Goal: Navigation & Orientation: Find specific page/section

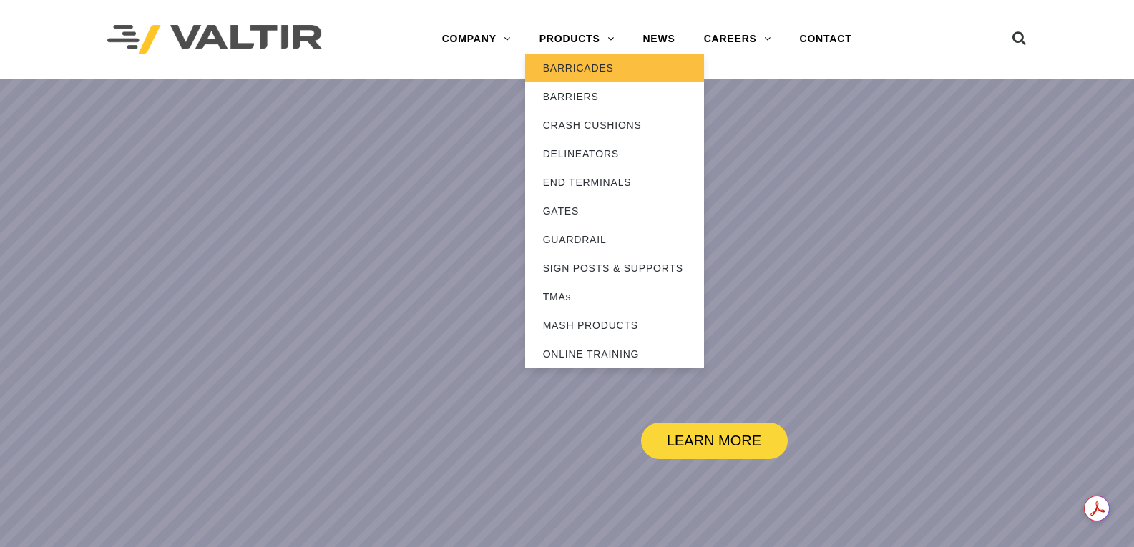
click at [579, 67] on link "BARRICADES" at bounding box center [614, 68] width 179 height 29
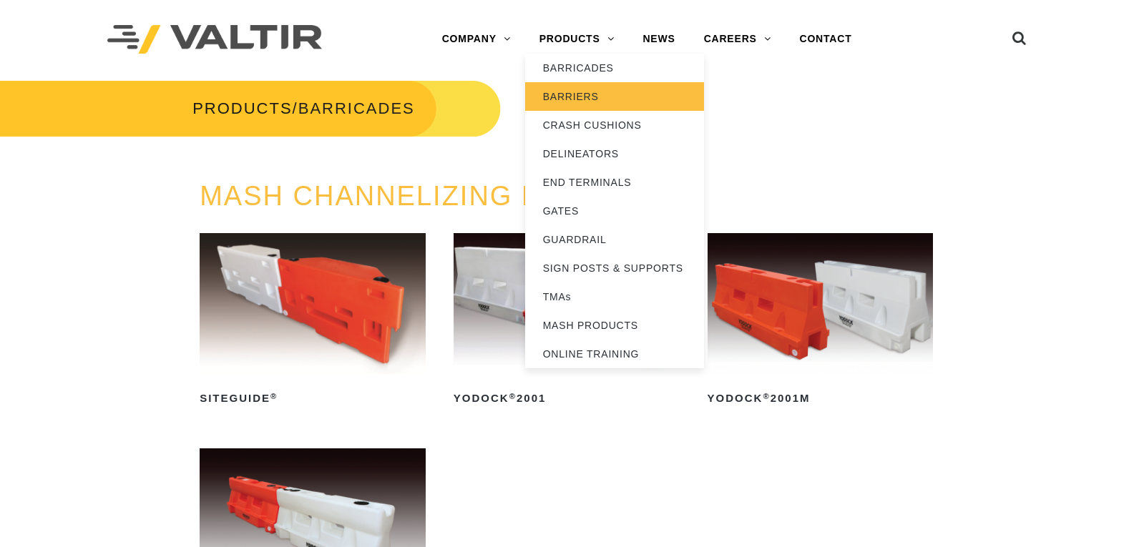
click at [587, 105] on link "BARRIERS" at bounding box center [614, 96] width 179 height 29
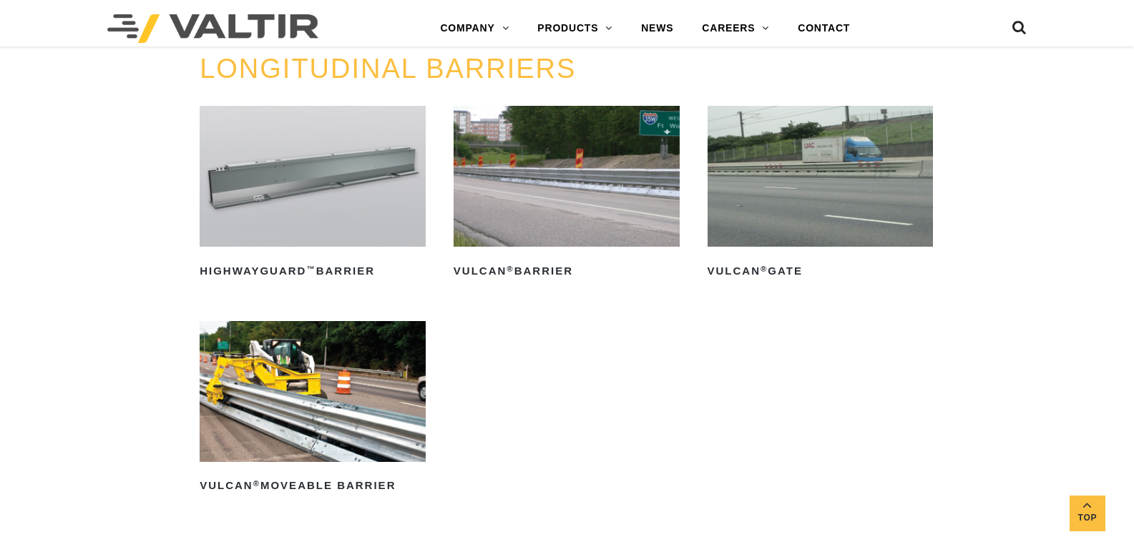
scroll to position [1502, 0]
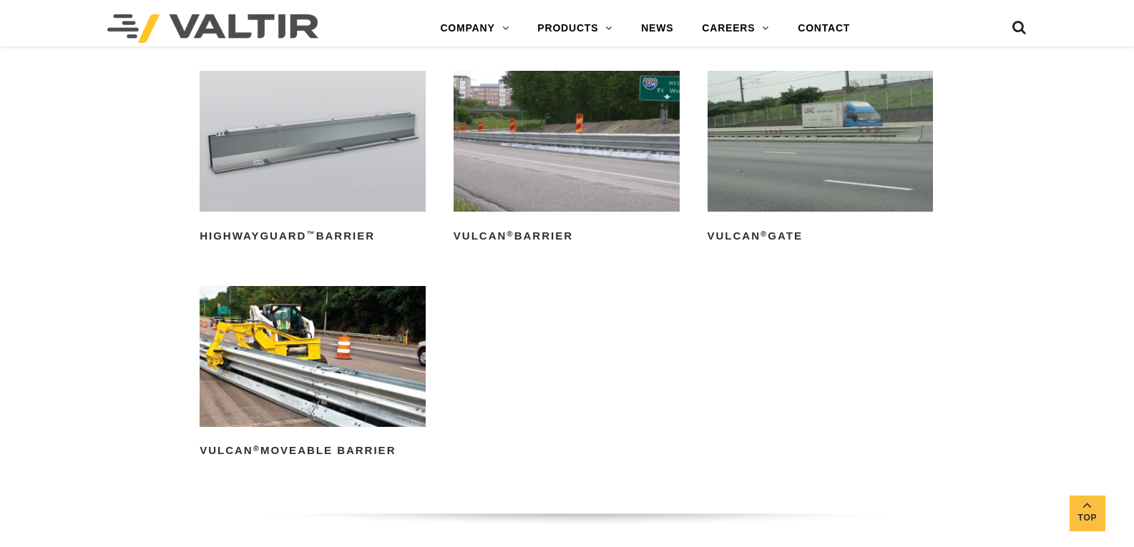
click at [337, 364] on img at bounding box center [313, 356] width 226 height 141
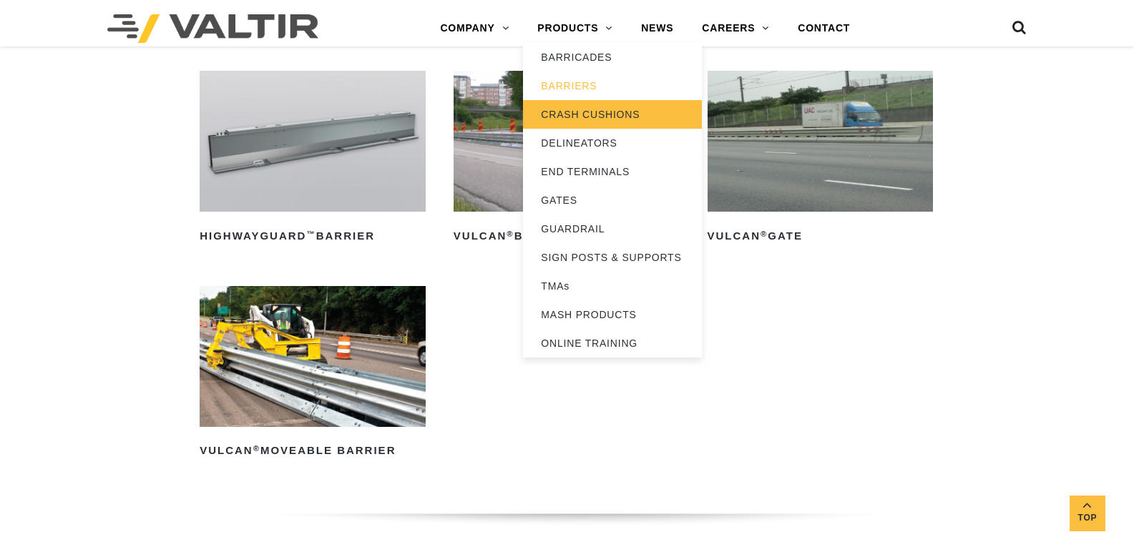
click at [590, 111] on link "CRASH CUSHIONS" at bounding box center [612, 114] width 179 height 29
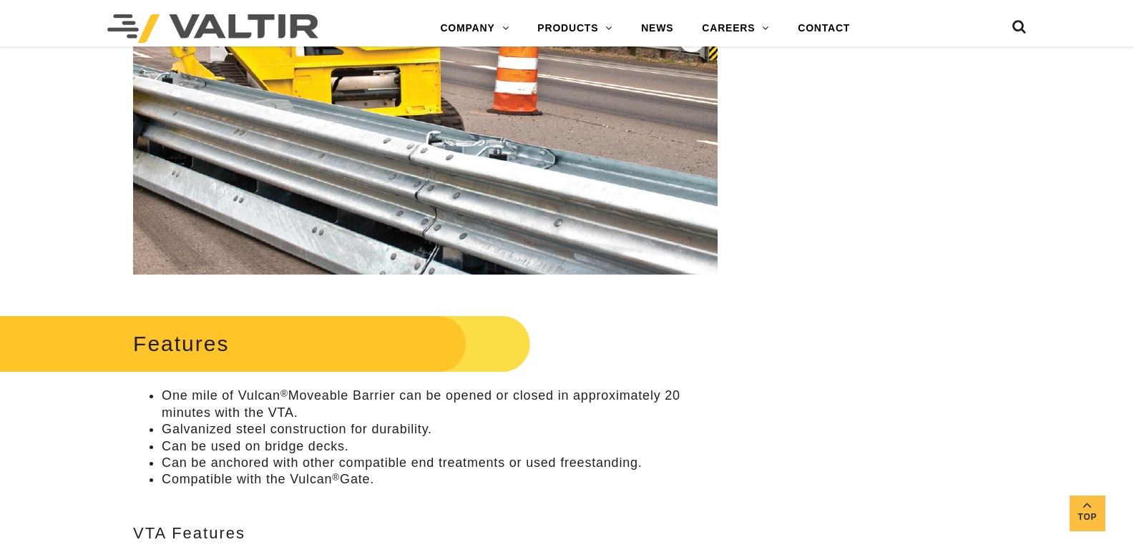
scroll to position [358, 0]
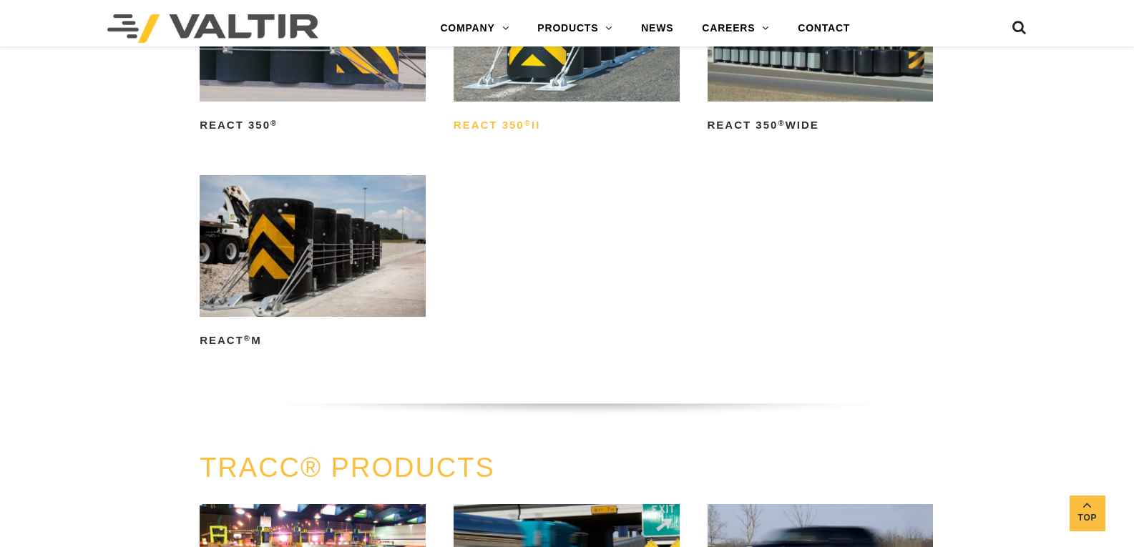
scroll to position [1717, 0]
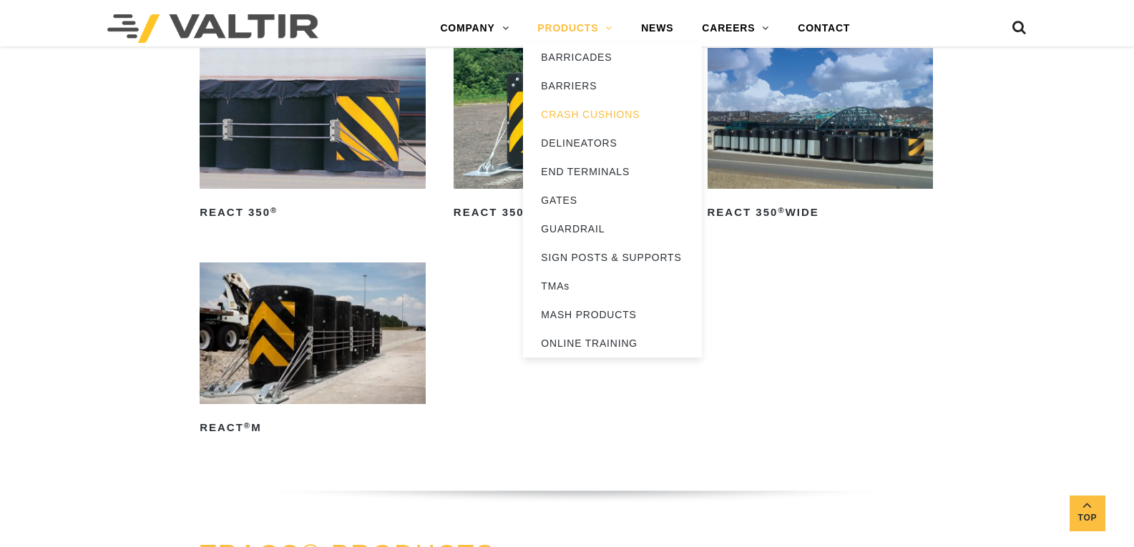
click at [592, 39] on link "PRODUCTS" at bounding box center [575, 28] width 104 height 29
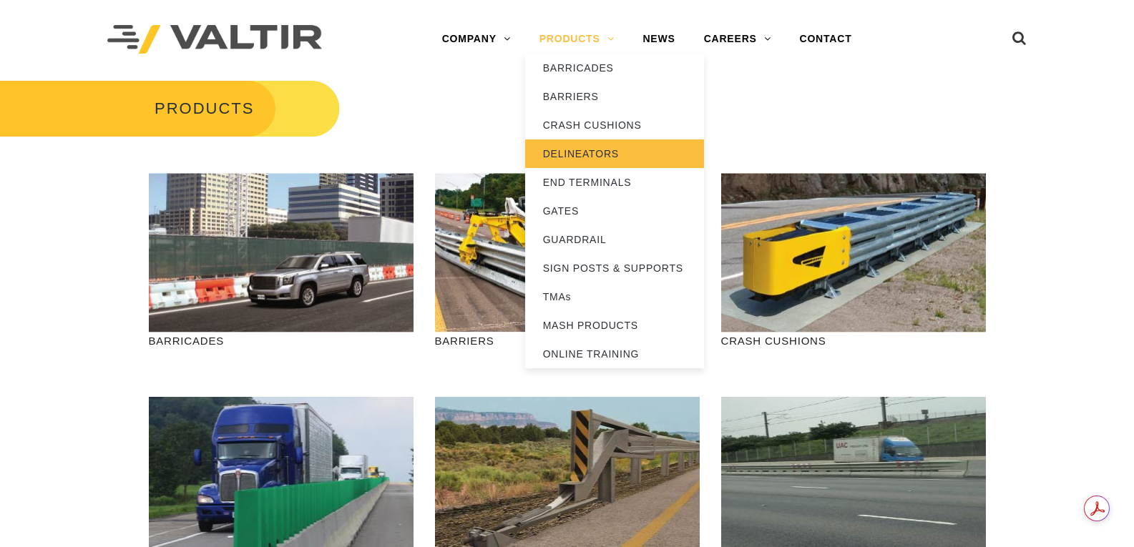
click at [577, 160] on link "DELINEATORS" at bounding box center [614, 154] width 179 height 29
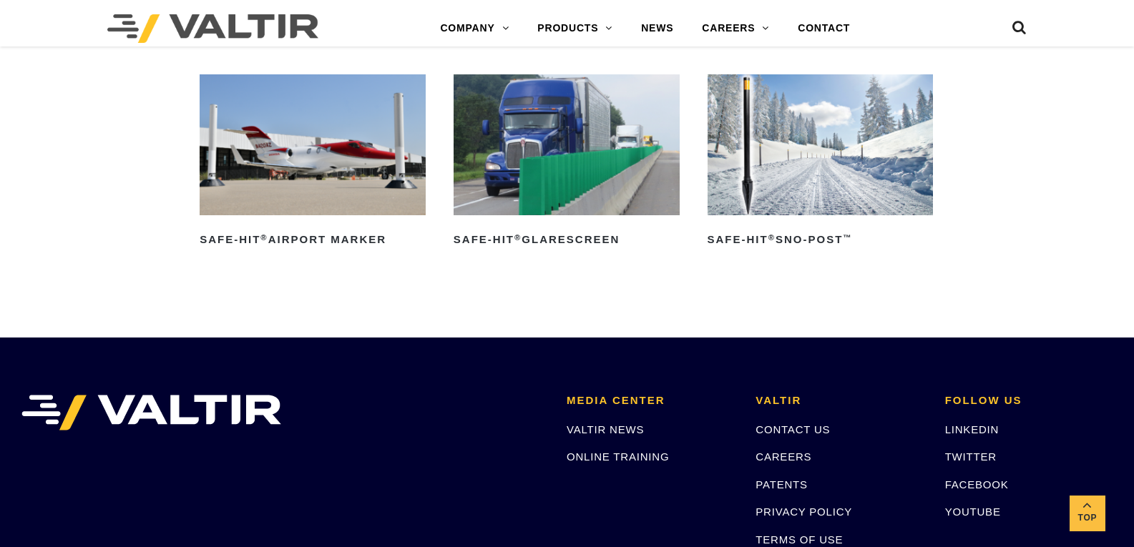
scroll to position [962, 0]
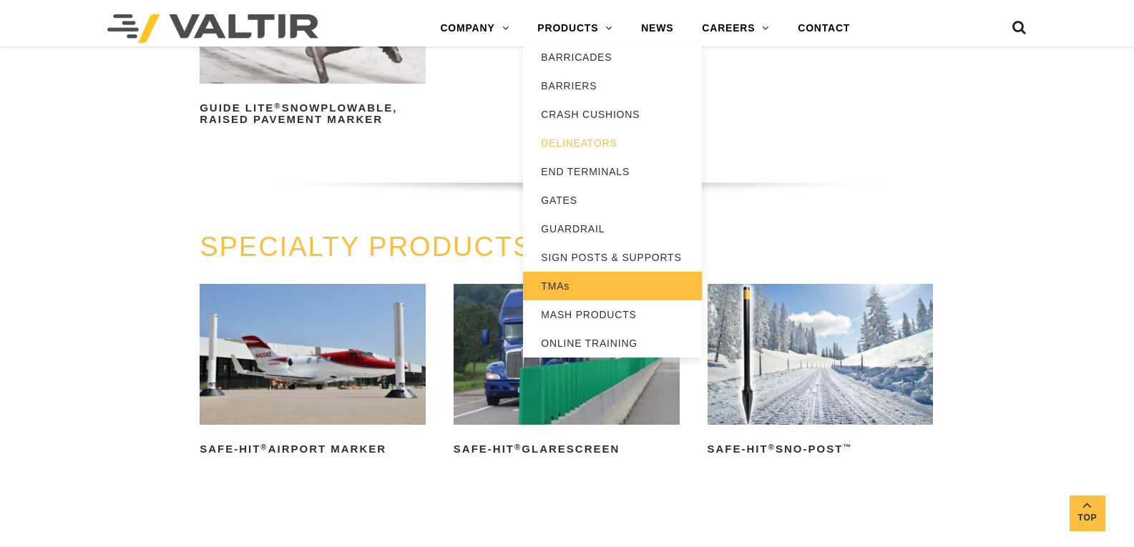
click at [588, 285] on link "TMAs" at bounding box center [612, 286] width 179 height 29
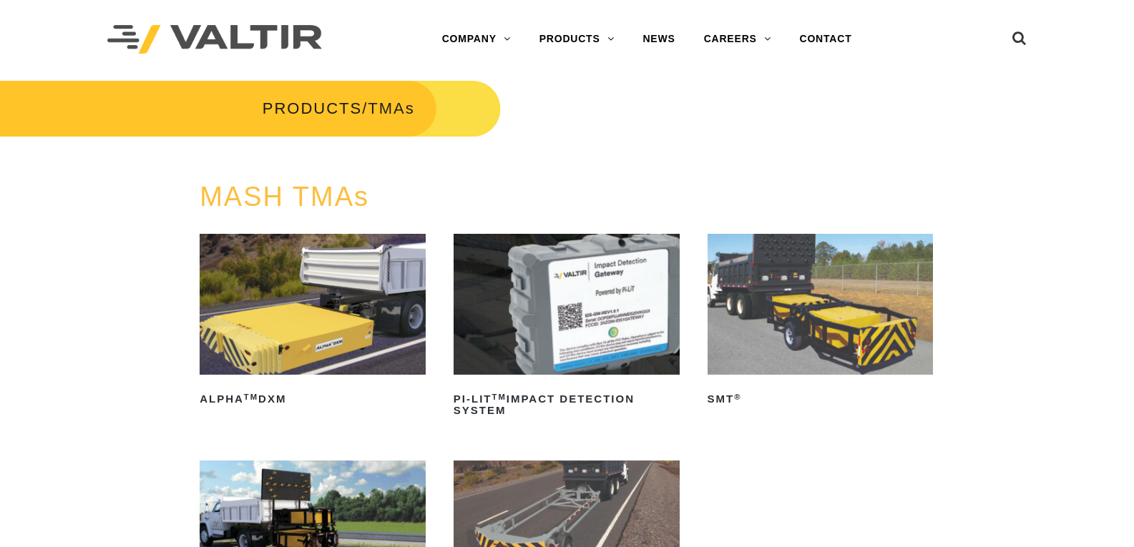
click at [776, 150] on div "PRODUCTS / TMAs" at bounding box center [566, 130] width 1155 height 103
